Goal: Task Accomplishment & Management: Complete application form

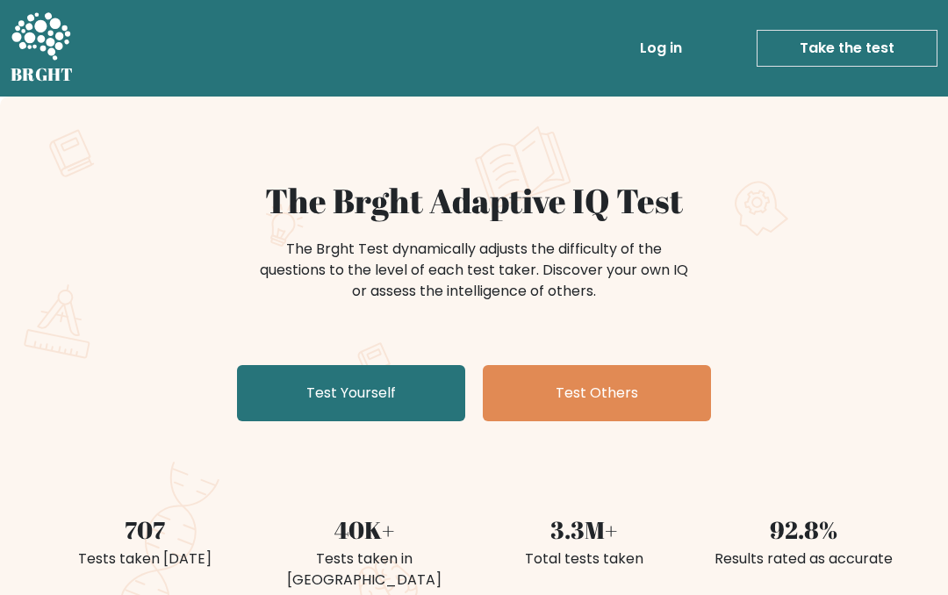
click at [404, 406] on link "Test Yourself" at bounding box center [351, 393] width 228 height 56
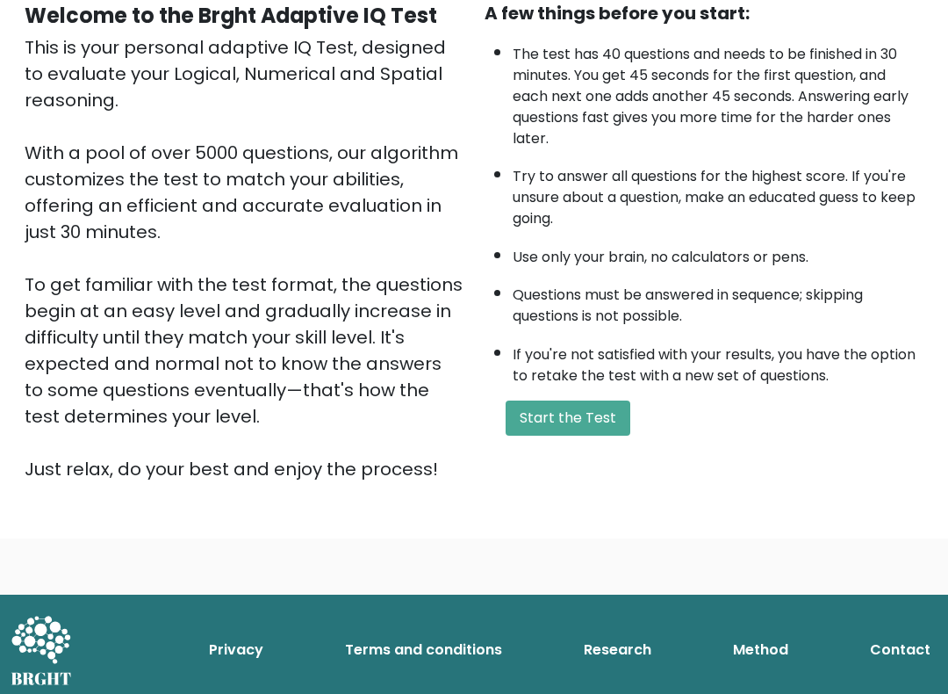
scroll to position [181, 0]
click at [602, 435] on button "Start the Test" at bounding box center [568, 417] width 125 height 35
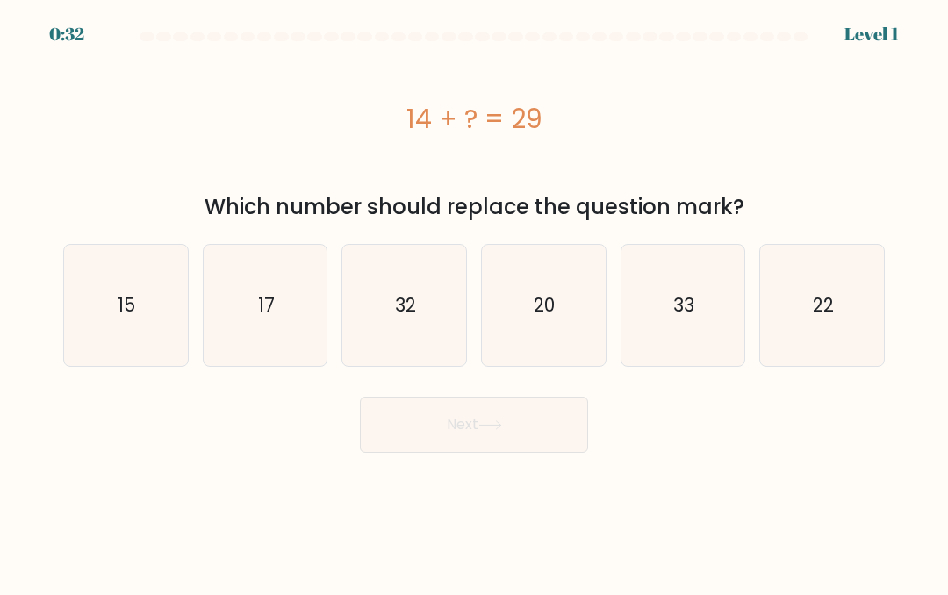
click at [151, 306] on icon "15" at bounding box center [125, 305] width 121 height 121
click at [474, 302] on input "a. 15" at bounding box center [474, 300] width 1 height 4
radio input "true"
click at [480, 414] on button "Next" at bounding box center [474, 425] width 228 height 56
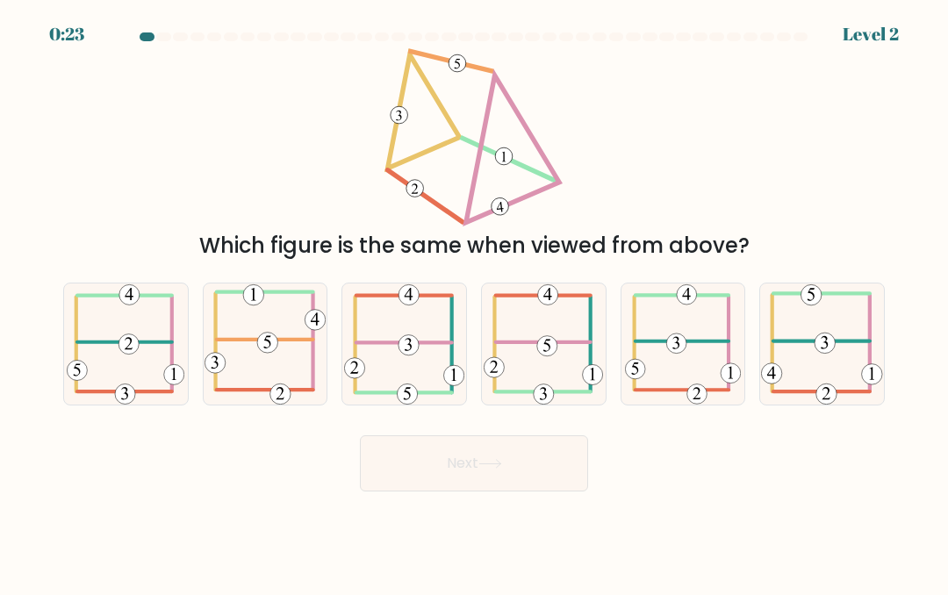
click at [288, 347] on icon at bounding box center [265, 344] width 121 height 121
click at [474, 302] on input "b." at bounding box center [474, 300] width 1 height 4
radio input "true"
click at [484, 464] on icon at bounding box center [490, 464] width 24 height 10
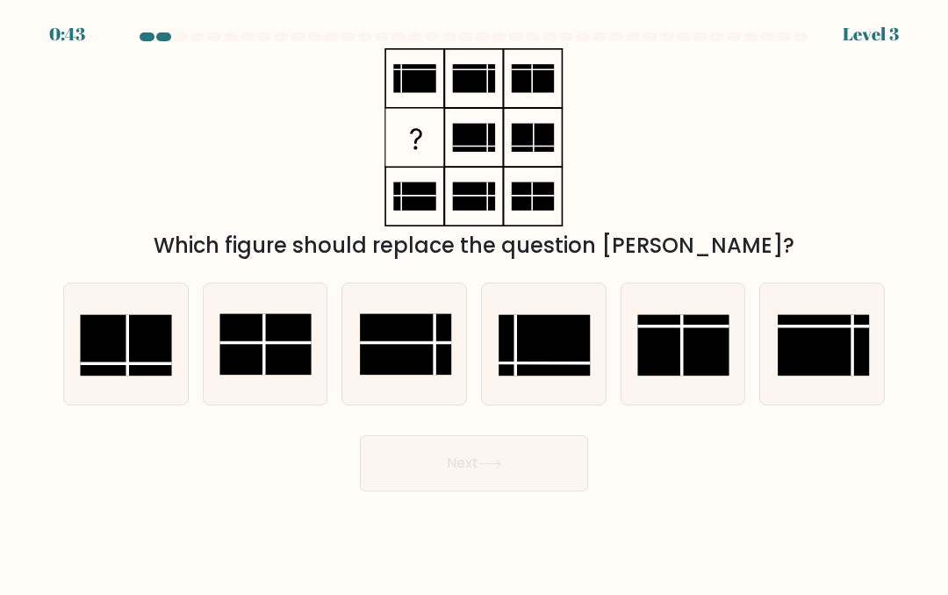
click at [557, 343] on rect at bounding box center [544, 344] width 91 height 61
click at [475, 302] on input "d." at bounding box center [474, 300] width 1 height 4
radio input "true"
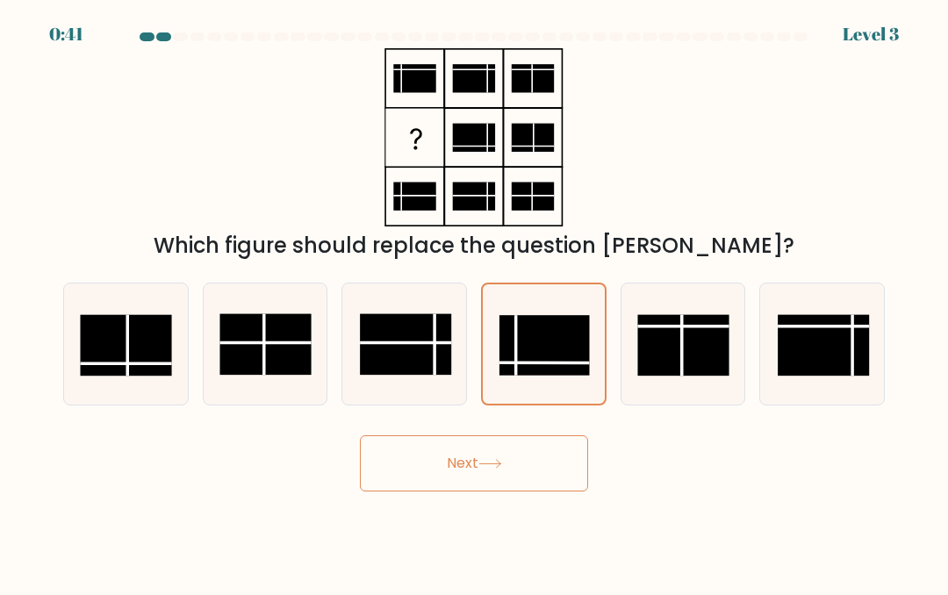
click at [474, 462] on button "Next" at bounding box center [474, 463] width 228 height 56
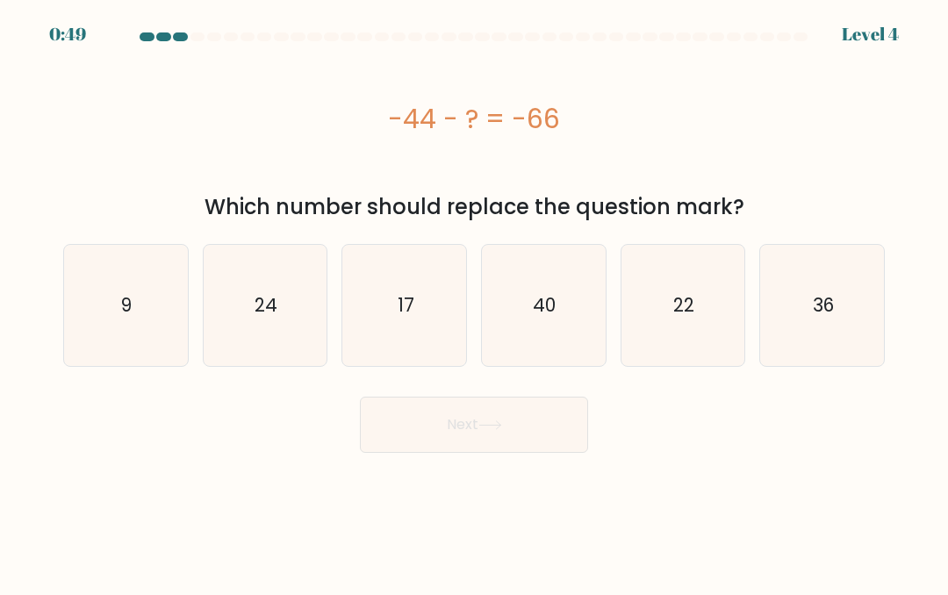
click at [707, 306] on icon "22" at bounding box center [682, 305] width 121 height 121
click at [475, 302] on input "e. 22" at bounding box center [474, 300] width 1 height 4
radio input "true"
click at [512, 427] on button "Next" at bounding box center [474, 425] width 228 height 56
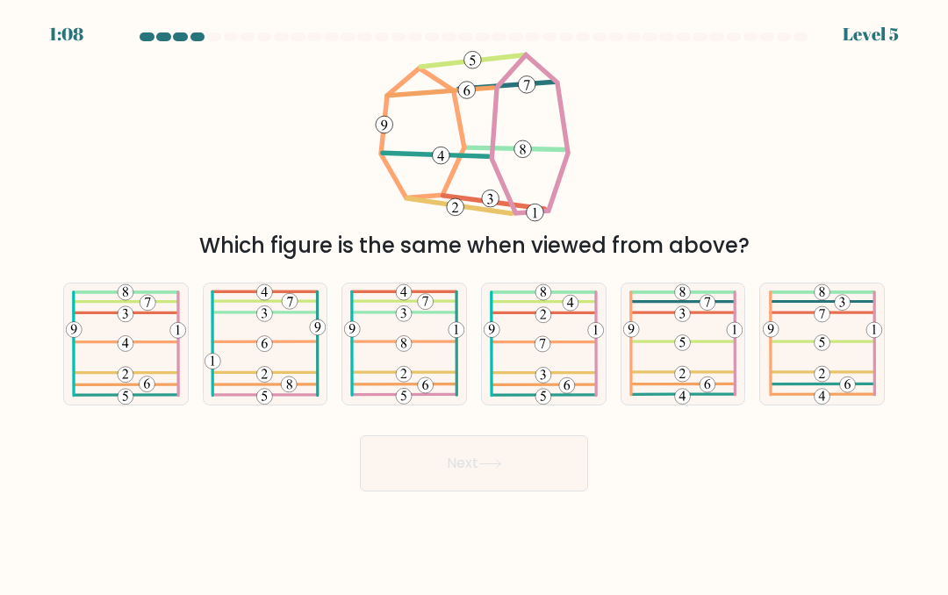
click at [700, 333] on icon at bounding box center [682, 344] width 119 height 121
click at [475, 302] on input "e." at bounding box center [474, 300] width 1 height 4
radio input "true"
click at [509, 461] on button "Next" at bounding box center [474, 463] width 228 height 56
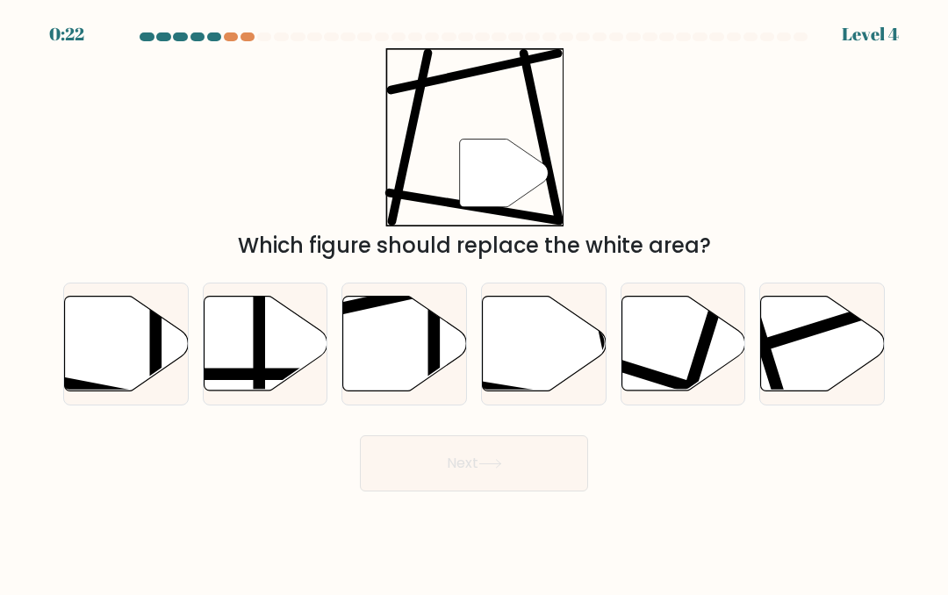
click at [550, 362] on icon at bounding box center [545, 343] width 124 height 95
click at [475, 302] on input "d." at bounding box center [474, 300] width 1 height 4
radio input "true"
click at [499, 491] on button "Next" at bounding box center [474, 463] width 228 height 56
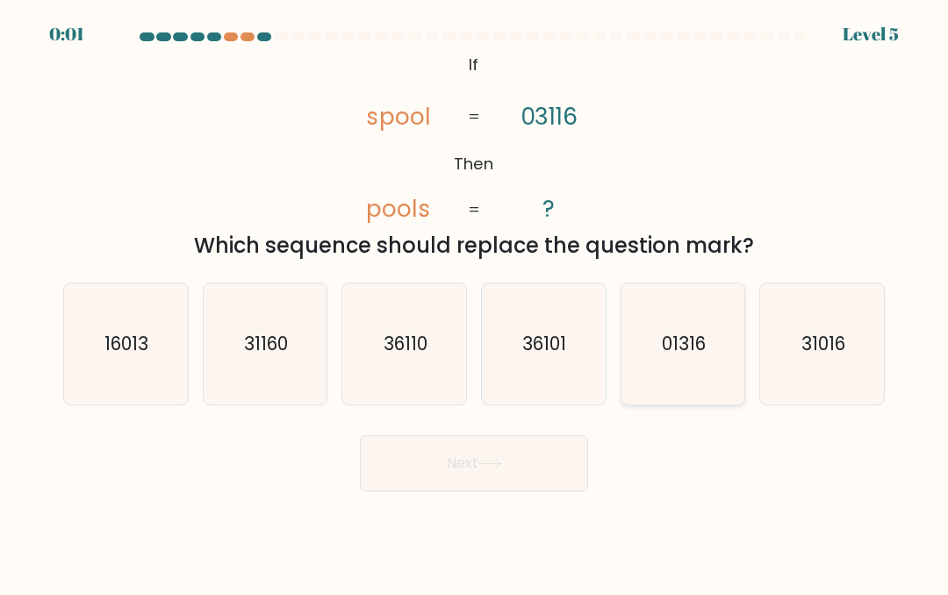
click at [696, 362] on icon "01316" at bounding box center [682, 344] width 121 height 121
click at [475, 302] on input "e. 01316" at bounding box center [474, 300] width 1 height 4
radio input "true"
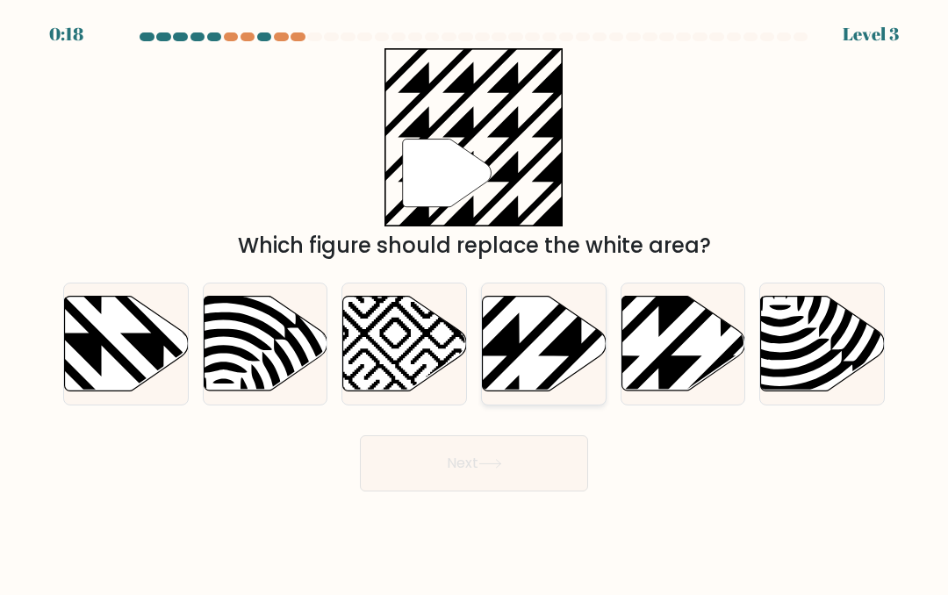
click at [541, 365] on icon at bounding box center [545, 343] width 124 height 95
click at [475, 302] on input "d." at bounding box center [474, 300] width 1 height 4
radio input "true"
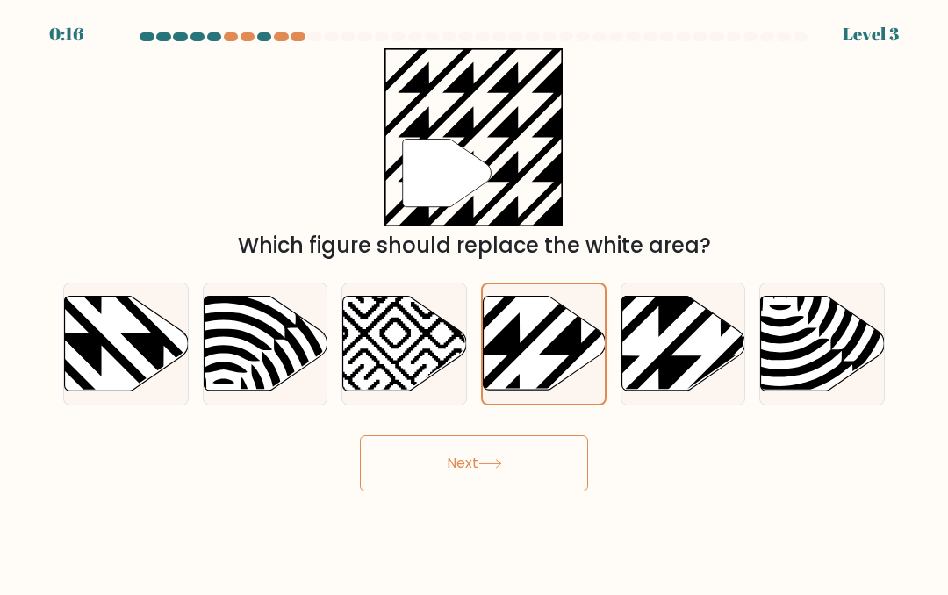
click at [492, 478] on button "Next" at bounding box center [474, 463] width 228 height 56
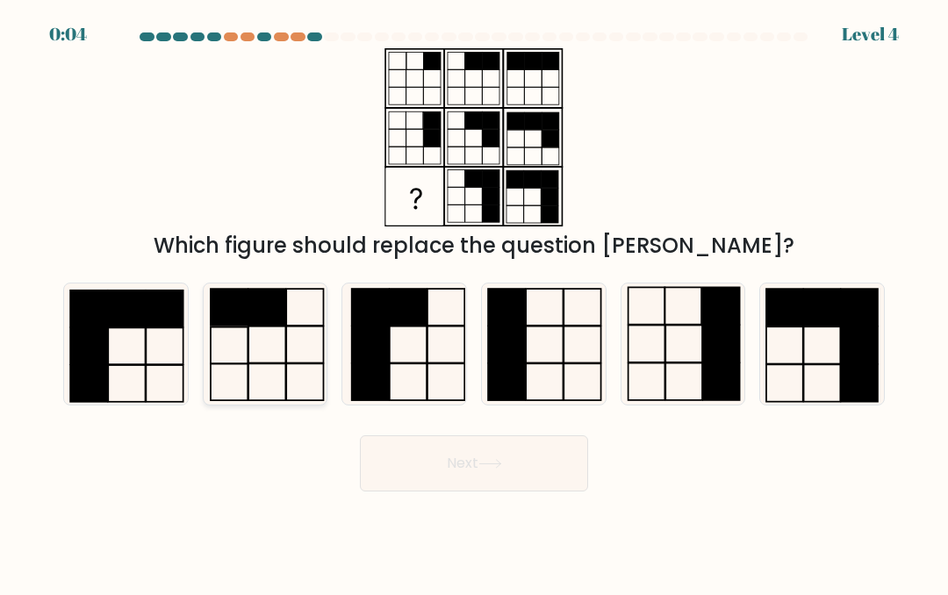
click at [293, 356] on icon at bounding box center [265, 344] width 121 height 121
click at [474, 302] on input "b." at bounding box center [474, 300] width 1 height 4
radio input "true"
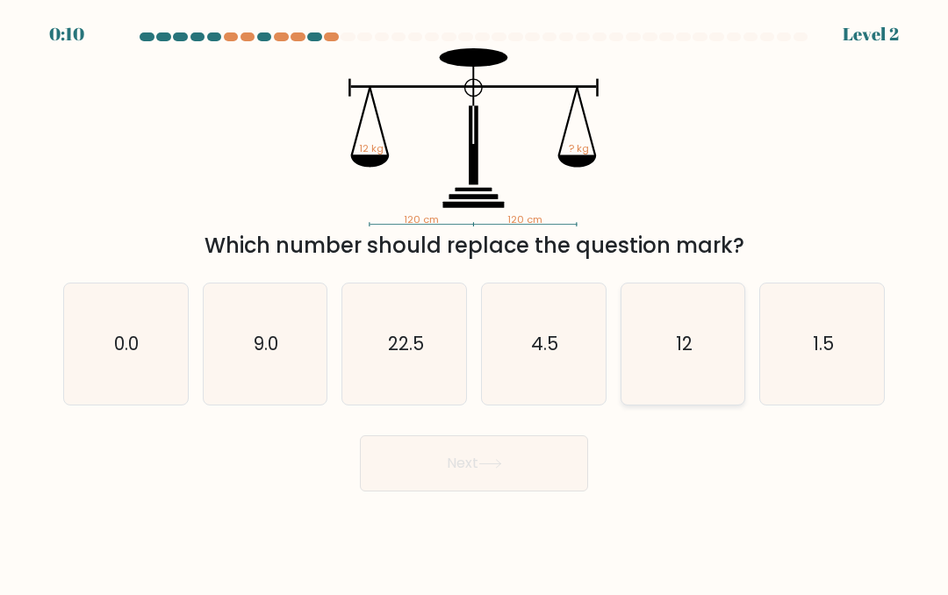
click at [695, 351] on icon "12" at bounding box center [682, 344] width 121 height 121
click at [475, 302] on input "e. 12" at bounding box center [474, 300] width 1 height 4
radio input "true"
click at [509, 480] on button "Next" at bounding box center [474, 463] width 228 height 56
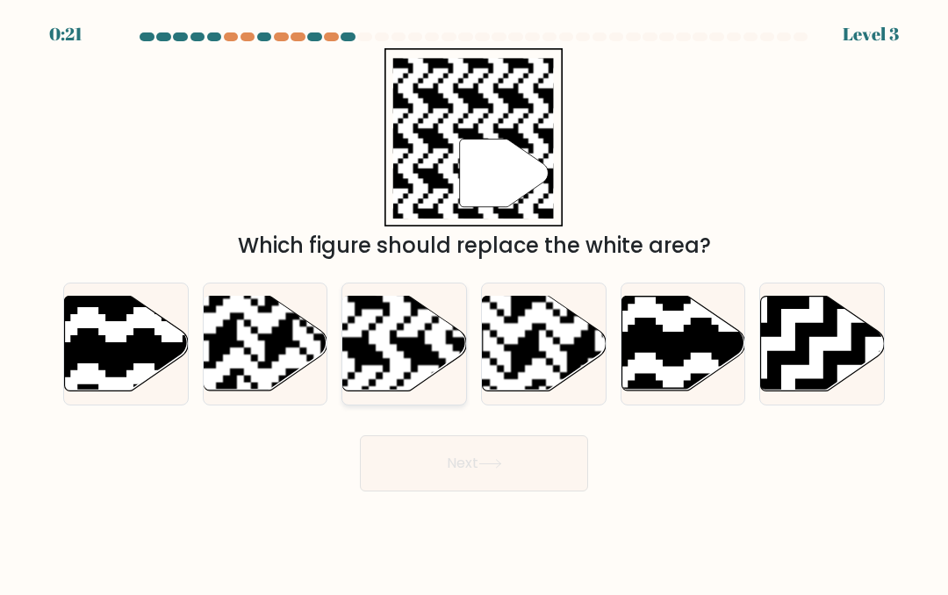
click at [384, 323] on rect at bounding box center [362, 295] width 224 height 224
click at [474, 302] on input "c." at bounding box center [474, 300] width 1 height 4
radio input "true"
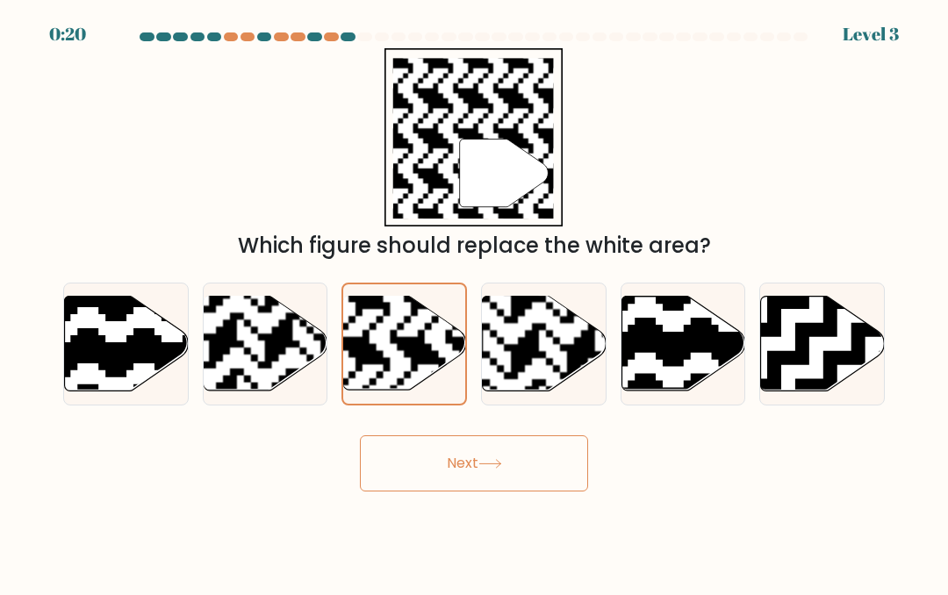
click at [484, 454] on button "Next" at bounding box center [474, 463] width 228 height 56
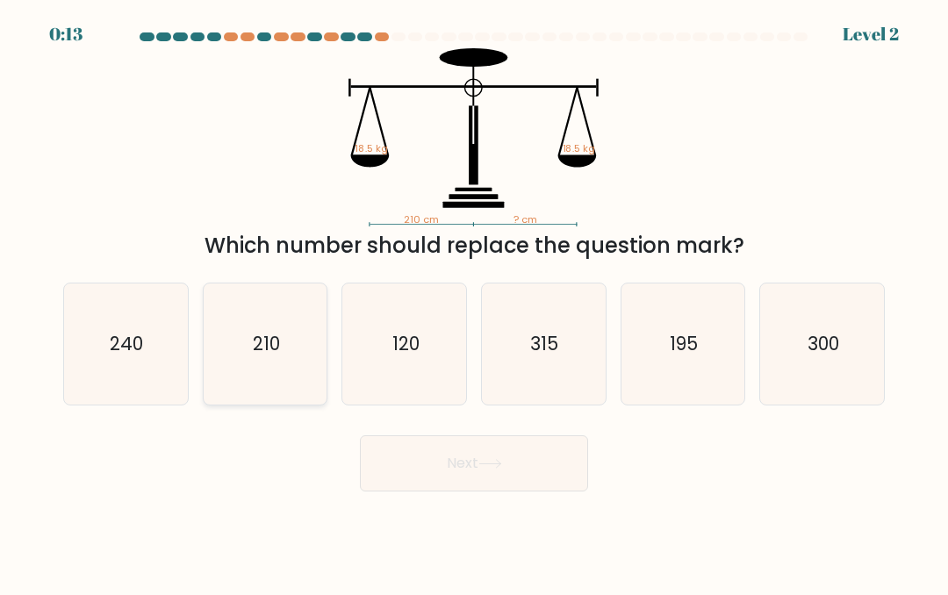
click at [294, 346] on icon "210" at bounding box center [265, 344] width 121 height 121
click at [474, 302] on input "b. 210" at bounding box center [474, 300] width 1 height 4
radio input "true"
click at [518, 456] on button "Next" at bounding box center [474, 463] width 228 height 56
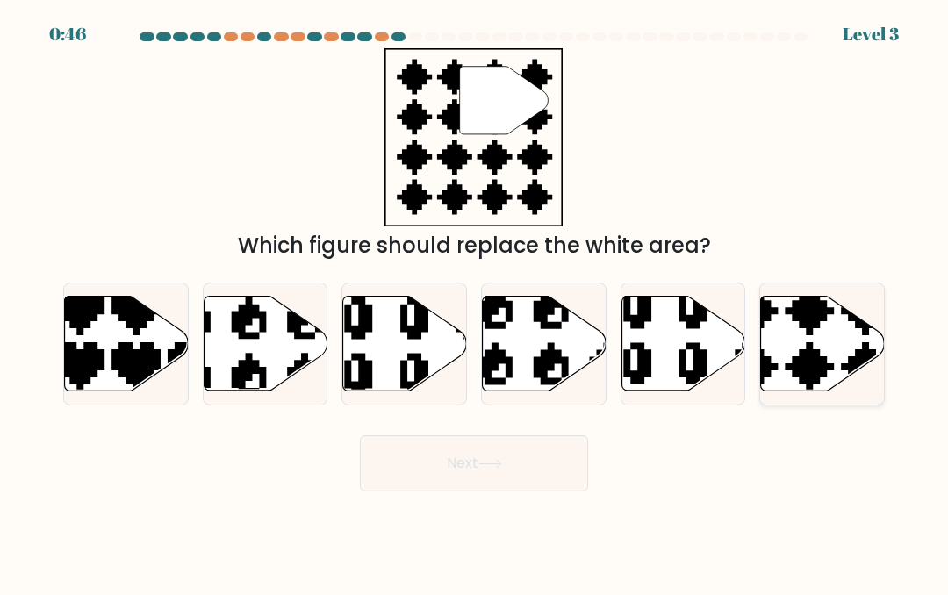
click at [834, 336] on icon at bounding box center [823, 343] width 124 height 95
click at [475, 302] on input "f." at bounding box center [474, 300] width 1 height 4
radio input "true"
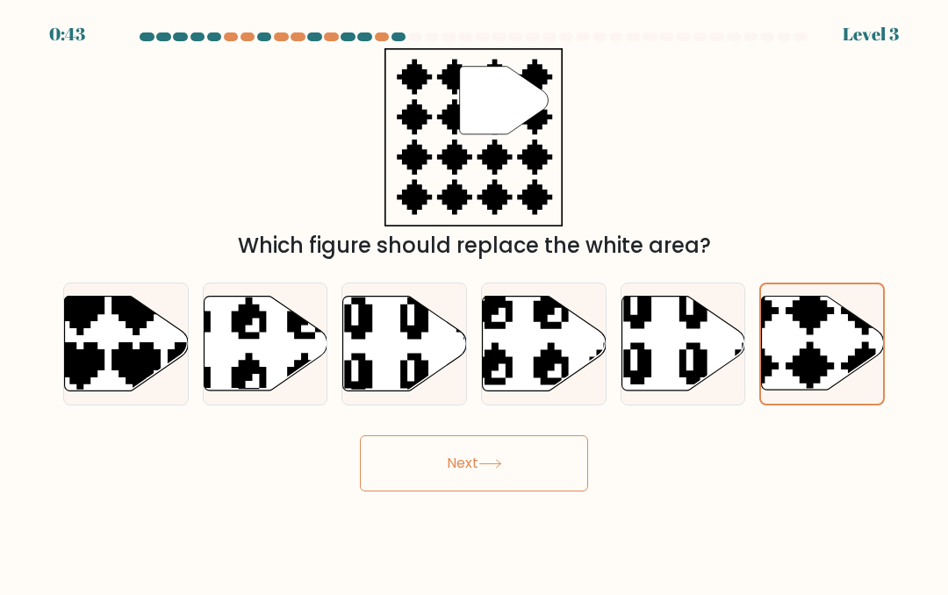
click at [493, 454] on button "Next" at bounding box center [474, 463] width 228 height 56
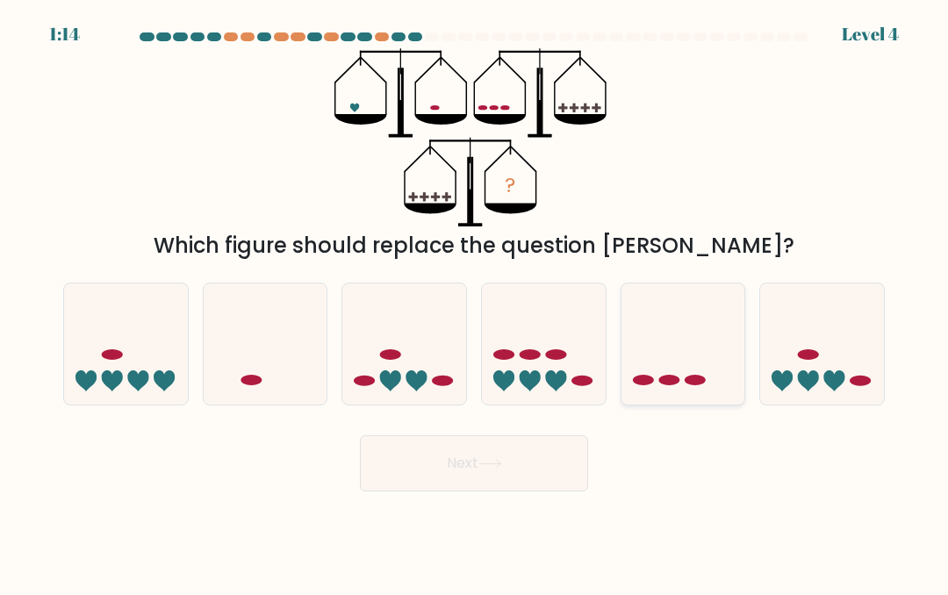
click at [710, 364] on icon at bounding box center [684, 343] width 124 height 103
click at [475, 302] on input "e." at bounding box center [474, 300] width 1 height 4
radio input "true"
click at [522, 452] on button "Next" at bounding box center [474, 463] width 228 height 56
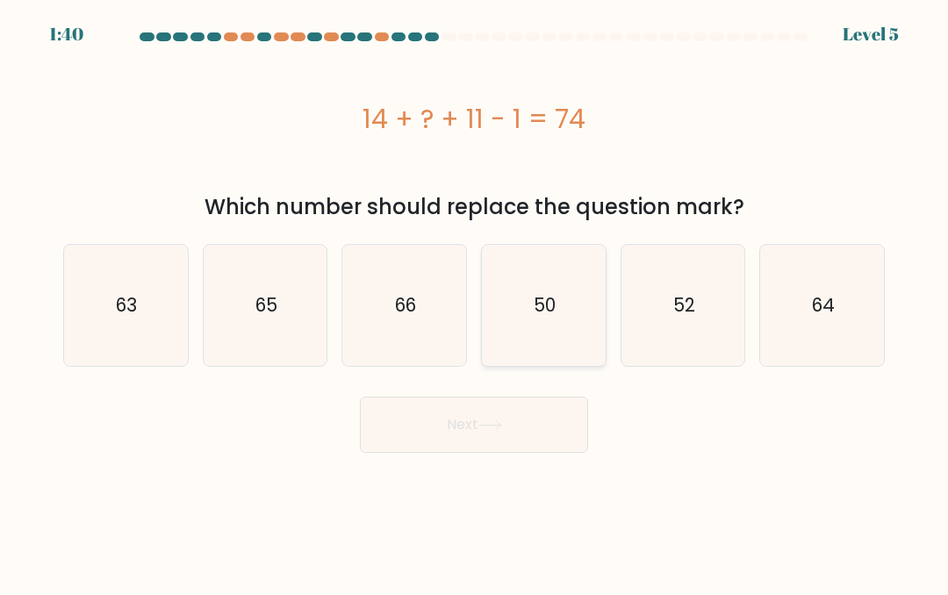
click at [580, 317] on icon "50" at bounding box center [543, 305] width 121 height 121
click at [475, 302] on input "d. 50" at bounding box center [474, 300] width 1 height 4
radio input "true"
click at [509, 418] on button "Next" at bounding box center [474, 425] width 228 height 56
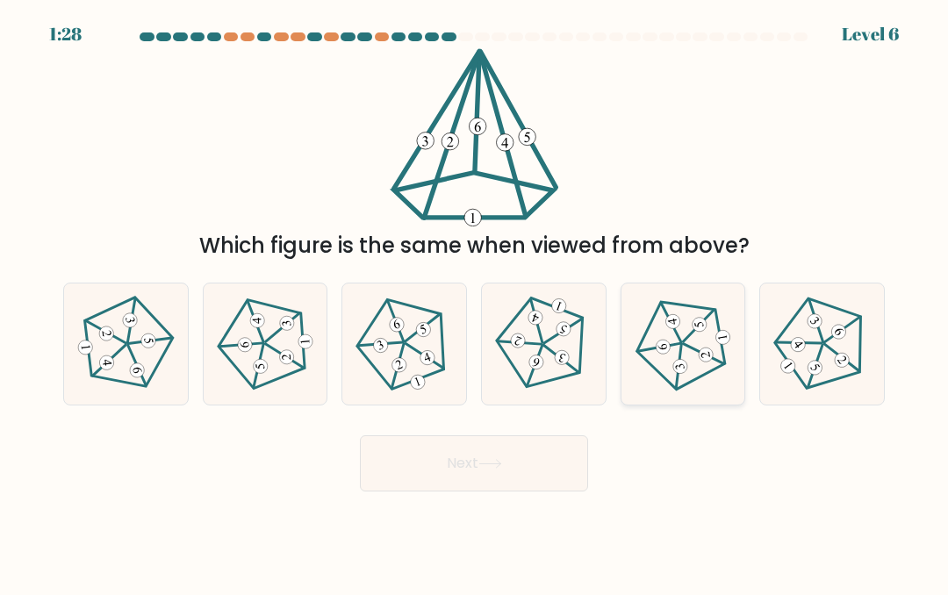
click at [703, 350] on 149 at bounding box center [706, 355] width 17 height 17
click at [475, 302] on input "e." at bounding box center [474, 300] width 1 height 4
radio input "true"
click at [494, 457] on button "Next" at bounding box center [474, 463] width 228 height 56
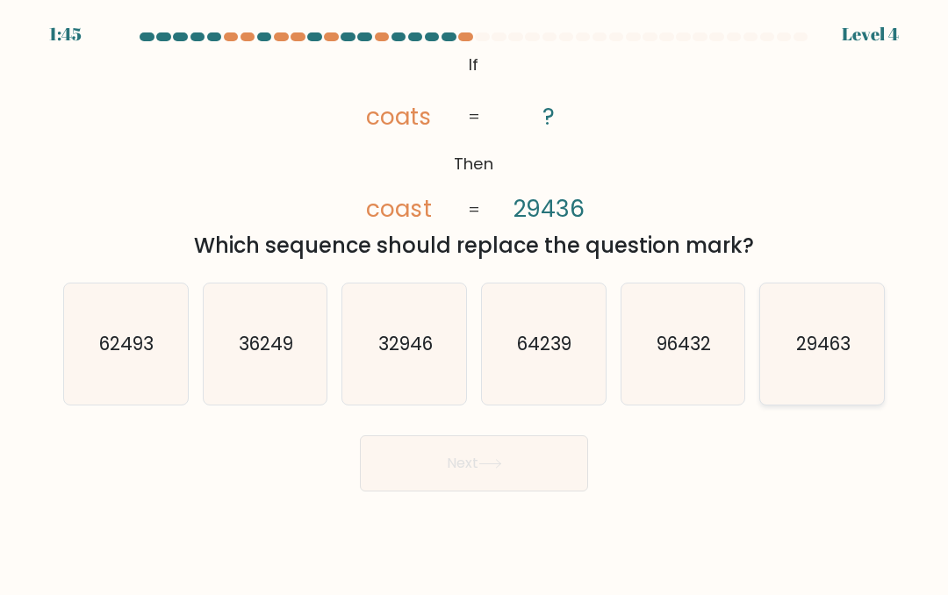
click at [844, 334] on text "29463" at bounding box center [823, 343] width 54 height 25
click at [475, 302] on input "f. 29463" at bounding box center [474, 300] width 1 height 4
radio input "true"
click at [496, 460] on icon at bounding box center [490, 464] width 24 height 10
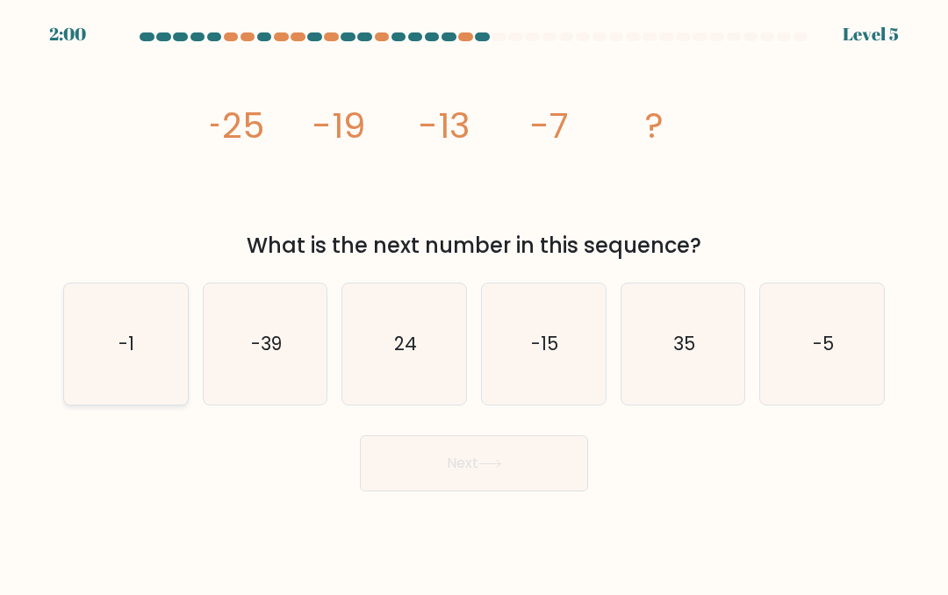
click at [157, 345] on icon "-1" at bounding box center [125, 344] width 121 height 121
click at [474, 302] on input "a. -1" at bounding box center [474, 300] width 1 height 4
radio input "true"
click at [510, 460] on button "Next" at bounding box center [474, 463] width 228 height 56
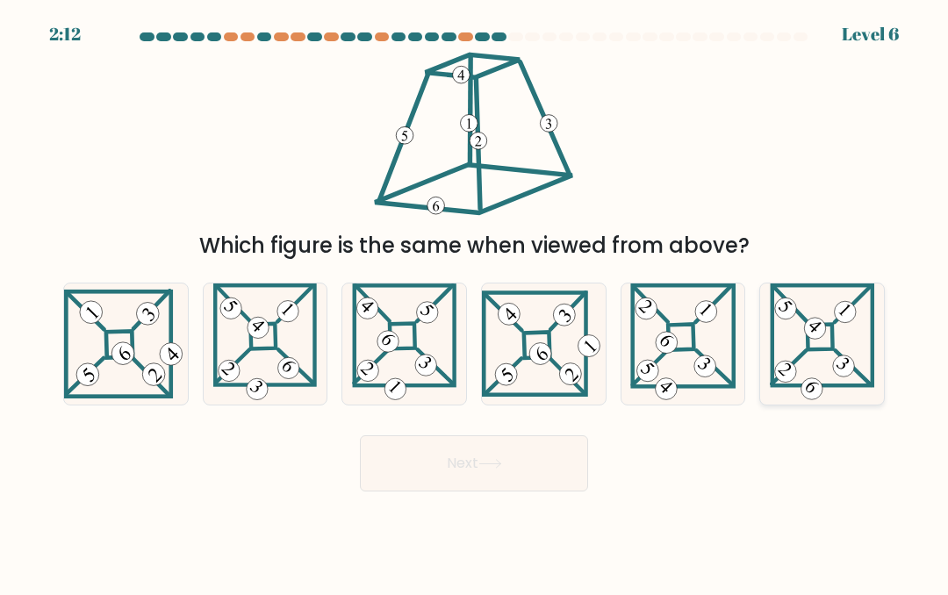
click at [850, 333] on icon at bounding box center [822, 344] width 104 height 121
click at [475, 302] on input "f." at bounding box center [474, 300] width 1 height 4
radio input "true"
click at [486, 464] on icon at bounding box center [489, 464] width 21 height 8
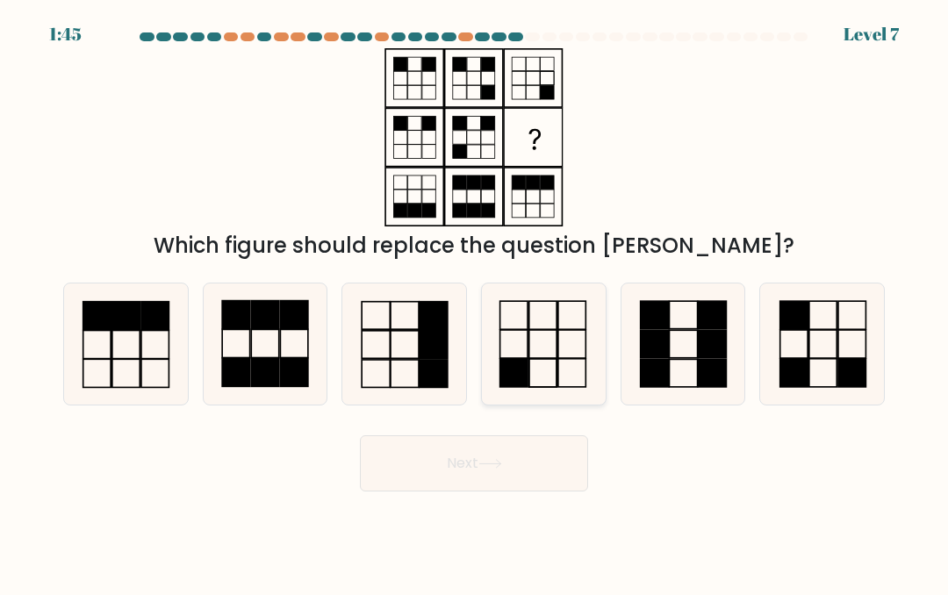
click at [572, 354] on icon at bounding box center [543, 344] width 121 height 121
click at [475, 302] on input "d." at bounding box center [474, 300] width 1 height 4
radio input "true"
click at [513, 454] on button "Next" at bounding box center [474, 463] width 228 height 56
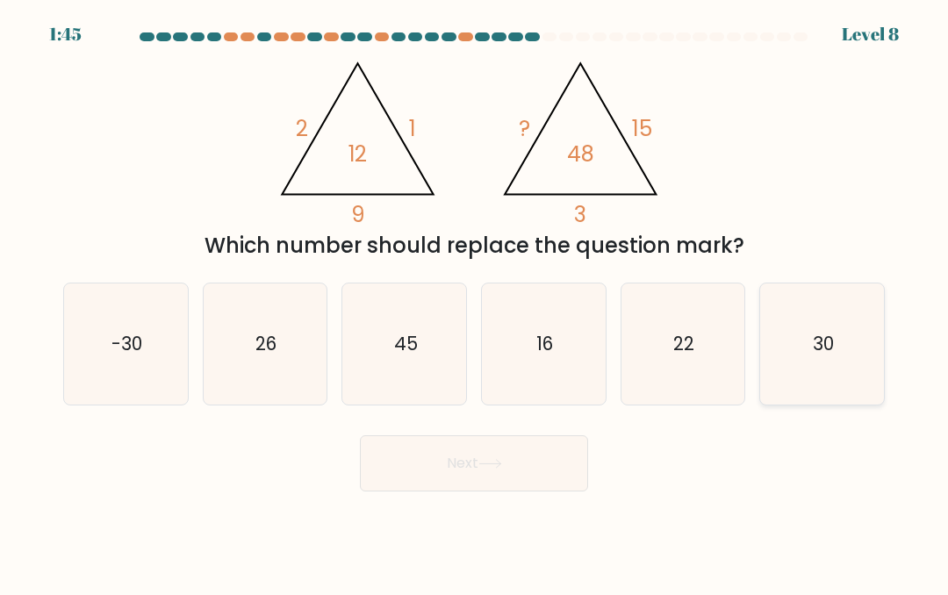
click at [847, 342] on icon "30" at bounding box center [822, 344] width 121 height 121
click at [475, 302] on input "f. 30" at bounding box center [474, 300] width 1 height 4
radio input "true"
click at [514, 439] on button "Next" at bounding box center [474, 463] width 228 height 56
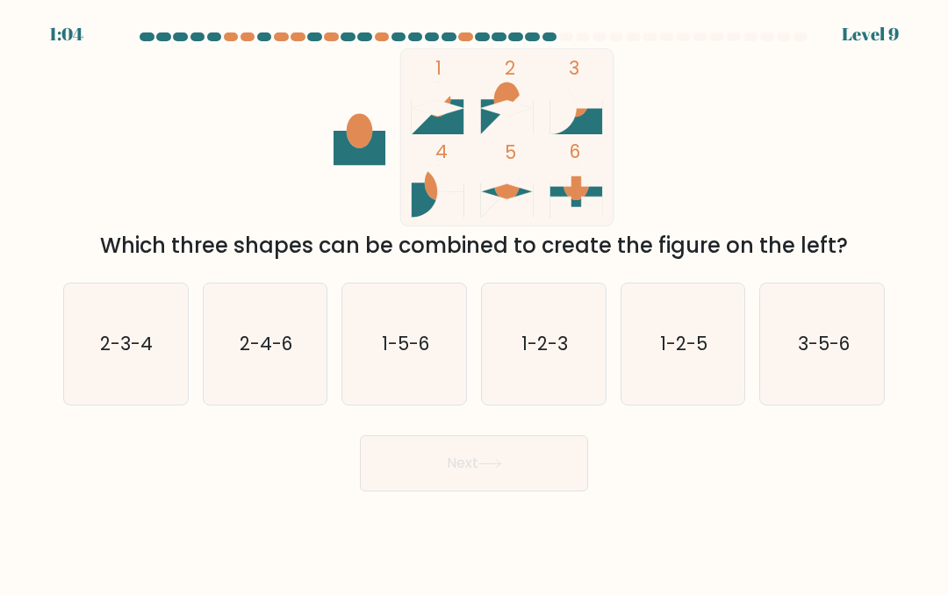
click at [463, 113] on icon at bounding box center [438, 116] width 52 height 35
click at [710, 352] on icon "1-2-5" at bounding box center [682, 344] width 121 height 121
click at [475, 302] on input "e. 1-2-5" at bounding box center [474, 300] width 1 height 4
radio input "true"
click at [494, 468] on icon at bounding box center [490, 464] width 24 height 10
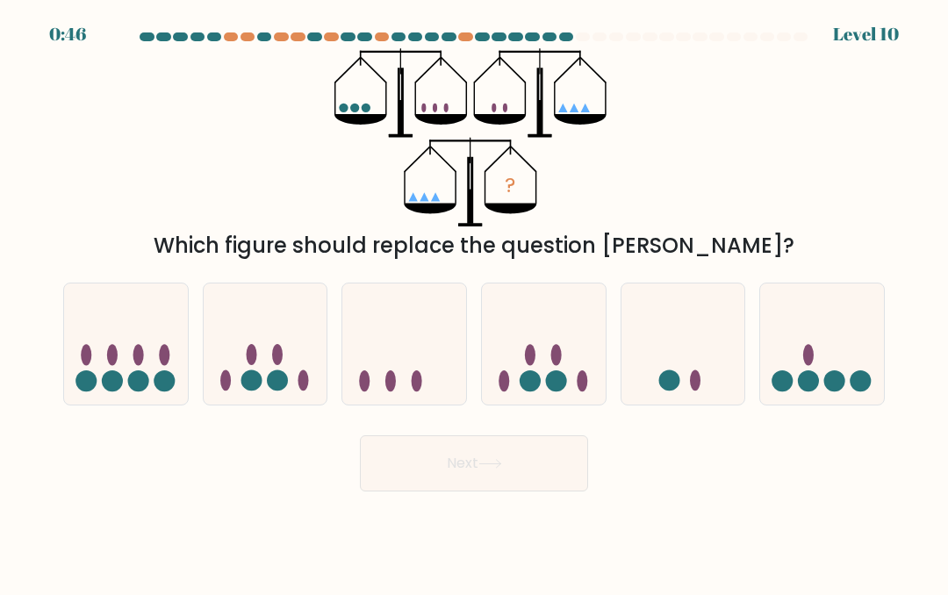
click at [575, 187] on icon "?" at bounding box center [473, 137] width 279 height 178
click at [600, 179] on icon "?" at bounding box center [473, 137] width 279 height 178
click at [579, 296] on icon at bounding box center [544, 343] width 124 height 103
click at [475, 298] on input "d." at bounding box center [474, 300] width 1 height 4
radio input "true"
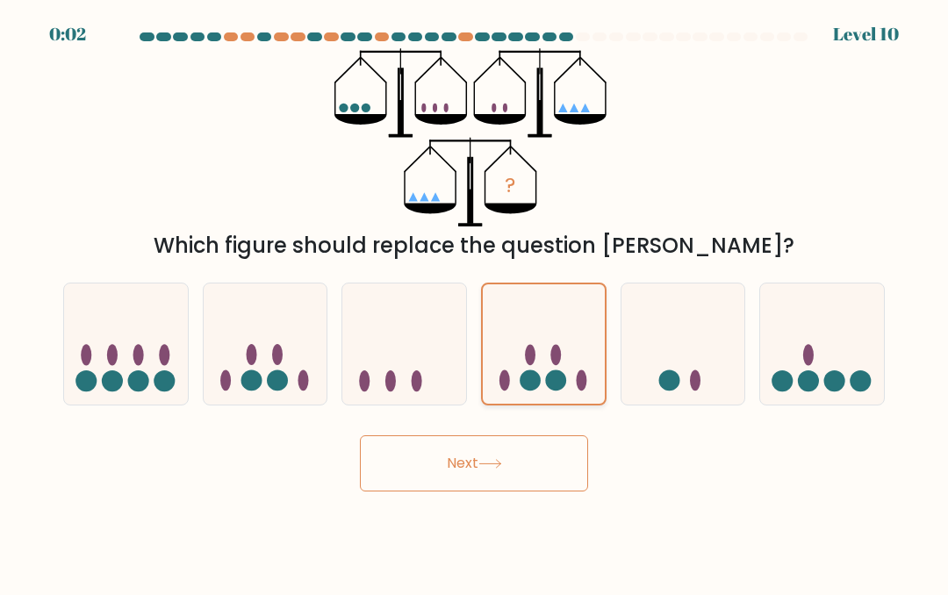
click at [581, 348] on icon at bounding box center [544, 343] width 122 height 101
click at [475, 302] on input "d." at bounding box center [474, 300] width 1 height 4
click at [503, 456] on button "Next" at bounding box center [474, 463] width 228 height 56
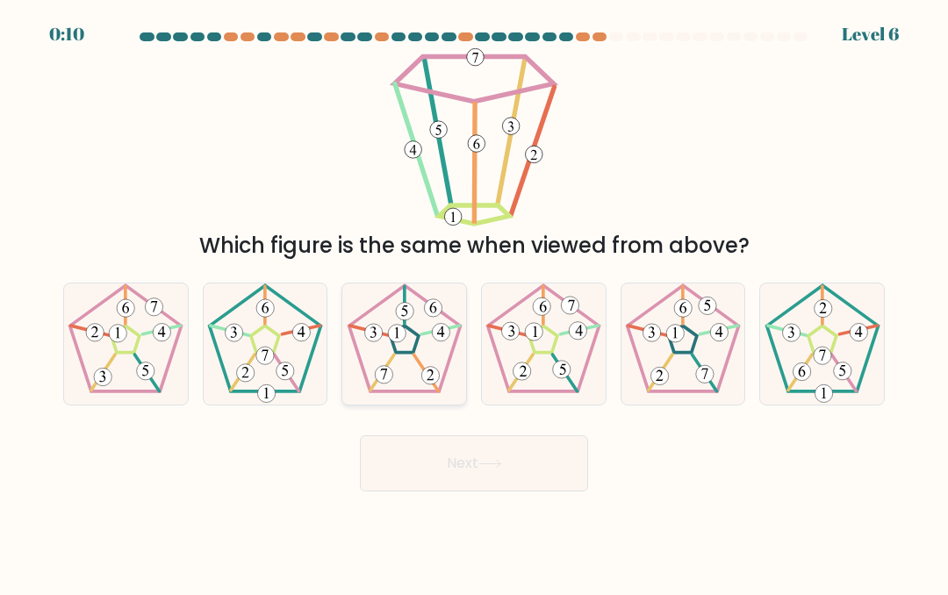
click at [410, 327] on icon at bounding box center [404, 344] width 121 height 121
click at [474, 302] on input "c." at bounding box center [474, 300] width 1 height 4
radio input "true"
click at [475, 457] on button "Next" at bounding box center [474, 463] width 228 height 56
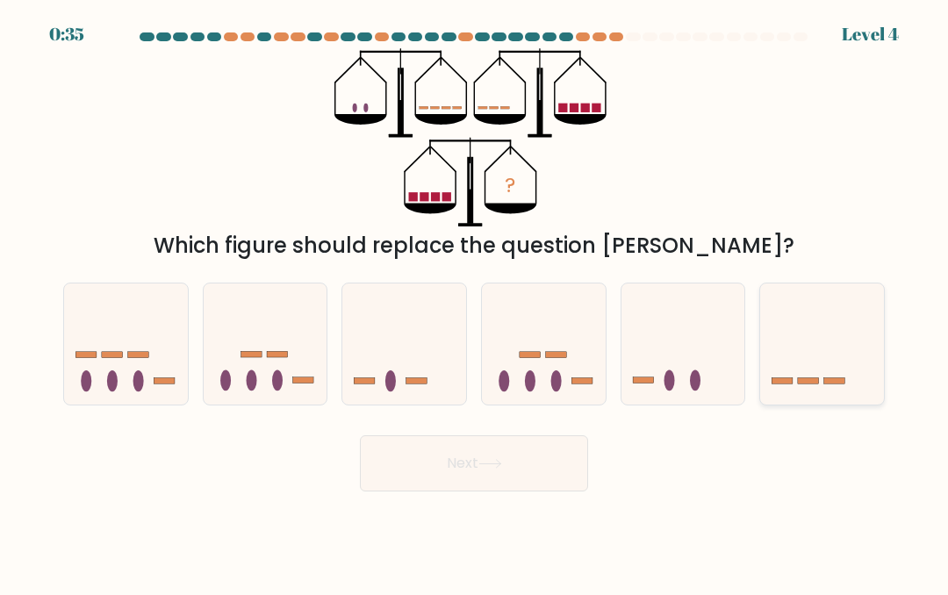
click at [835, 368] on icon at bounding box center [822, 343] width 124 height 103
click at [475, 302] on input "f." at bounding box center [474, 300] width 1 height 4
radio input "true"
click at [490, 461] on icon at bounding box center [490, 464] width 24 height 10
